Goal: Task Accomplishment & Management: Use online tool/utility

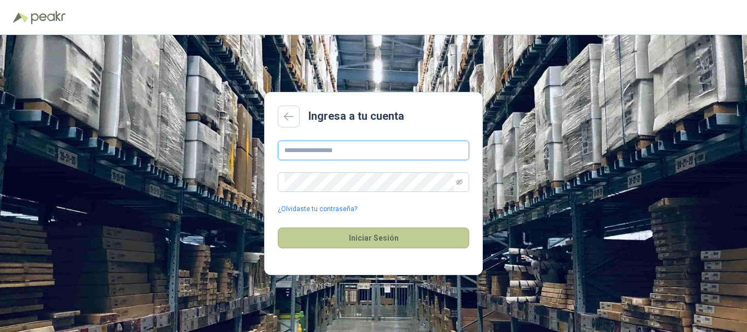
type input "**********"
click at [397, 238] on button "Iniciar Sesión" at bounding box center [373, 238] width 191 height 21
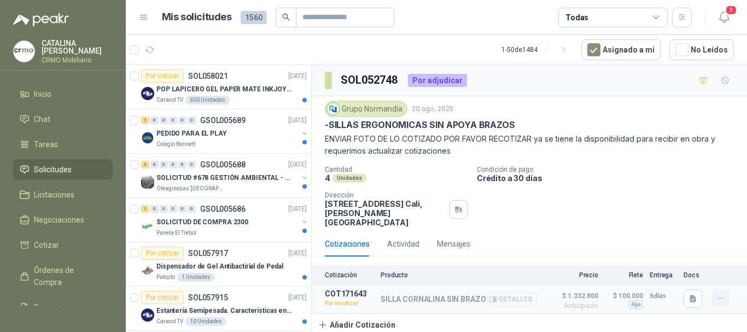
click at [725, 294] on icon "button" at bounding box center [721, 298] width 9 height 9
click at [685, 263] on button "Re-cotizar" at bounding box center [699, 265] width 88 height 18
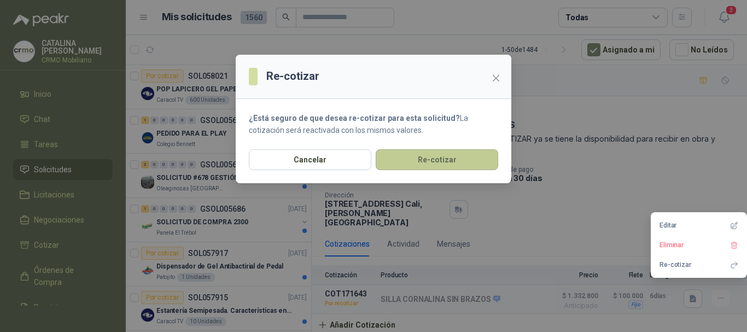
click at [442, 160] on button "Re-cotizar" at bounding box center [437, 159] width 123 height 21
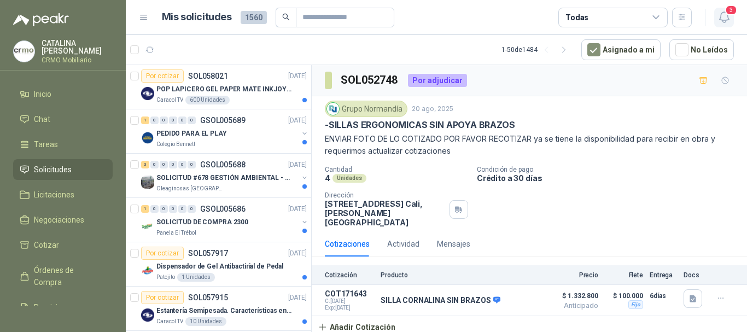
click at [729, 15] on span "3" at bounding box center [731, 10] width 12 height 10
